Goal: Information Seeking & Learning: Find specific page/section

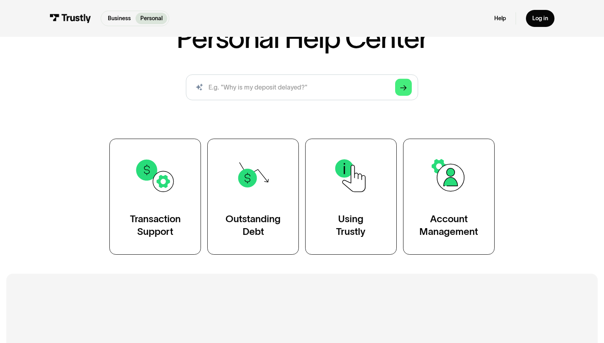
scroll to position [79, 0]
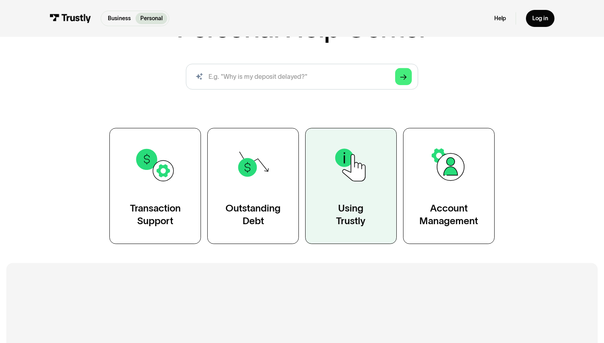
click at [349, 218] on div "Using Trustly" at bounding box center [350, 215] width 29 height 26
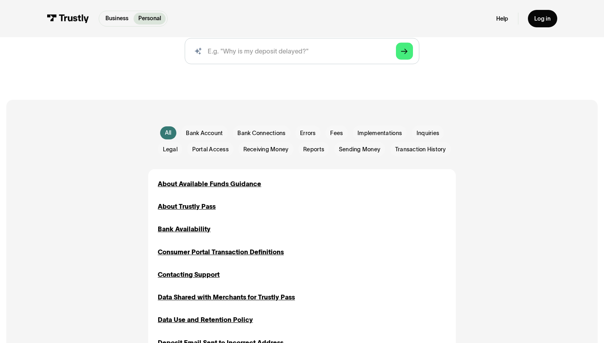
scroll to position [119, 0]
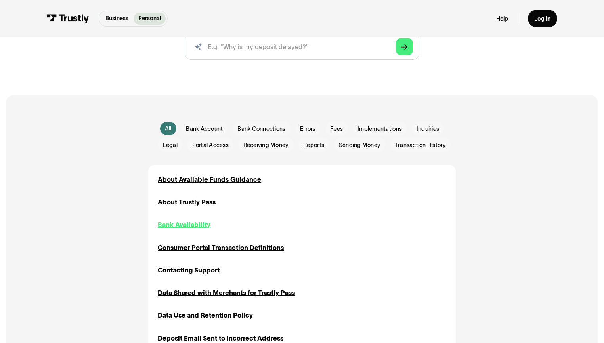
click at [164, 227] on div "Bank Availability" at bounding box center [184, 225] width 53 height 10
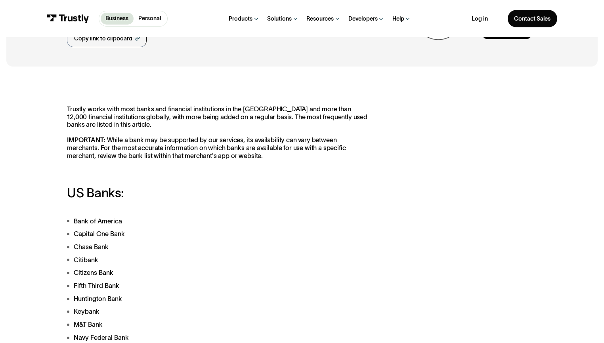
scroll to position [79, 0]
